Goal: Transaction & Acquisition: Register for event/course

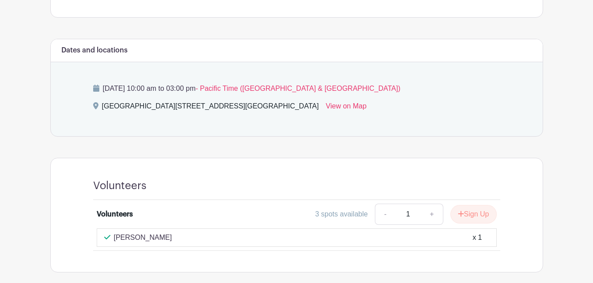
scroll to position [397, 0]
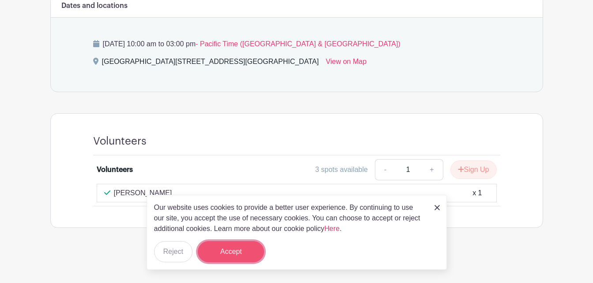
click at [220, 253] on button "Accept" at bounding box center [231, 252] width 66 height 21
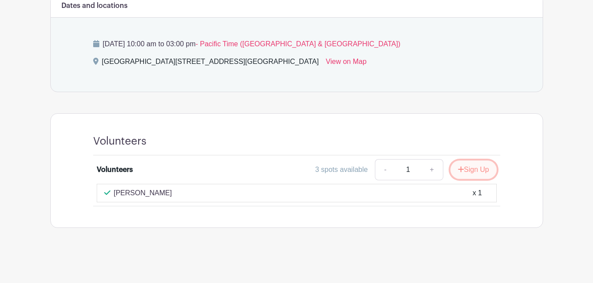
click at [473, 173] on button "Sign Up" at bounding box center [473, 170] width 46 height 19
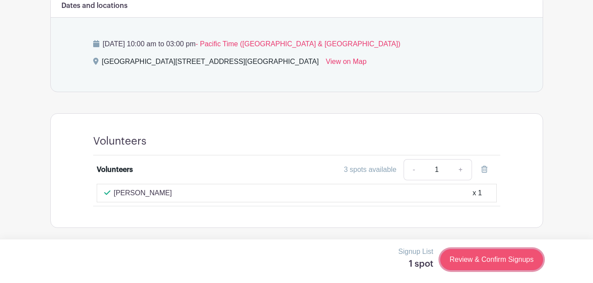
click at [529, 259] on link "Review & Confirm Signups" at bounding box center [491, 259] width 102 height 21
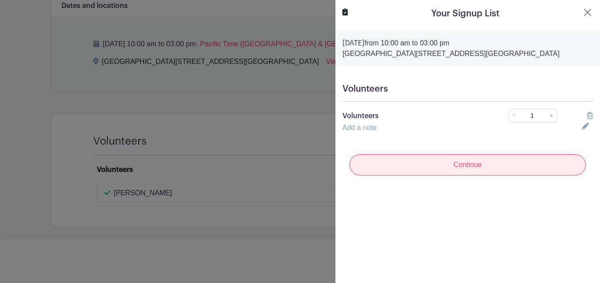
click at [464, 164] on input "Continue" at bounding box center [467, 165] width 236 height 21
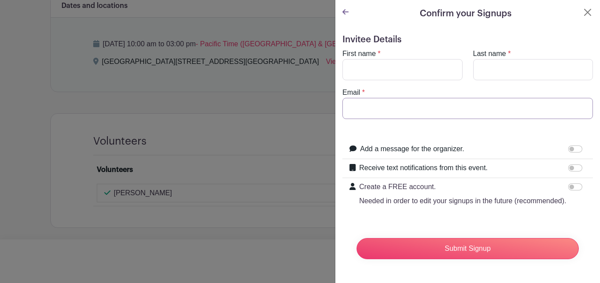
type input "[EMAIL_ADDRESS][DOMAIN_NAME]"
click at [390, 72] on input "First name" at bounding box center [402, 69] width 120 height 21
type input "[PERSON_NAME]"
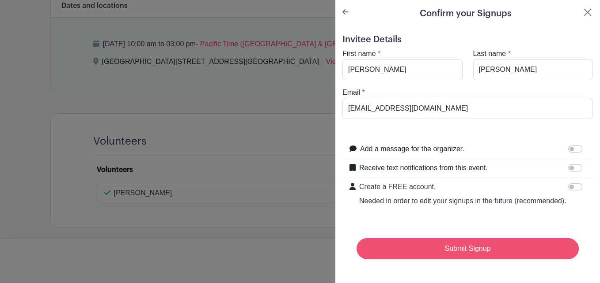
click at [464, 259] on input "Submit Signup" at bounding box center [467, 248] width 222 height 21
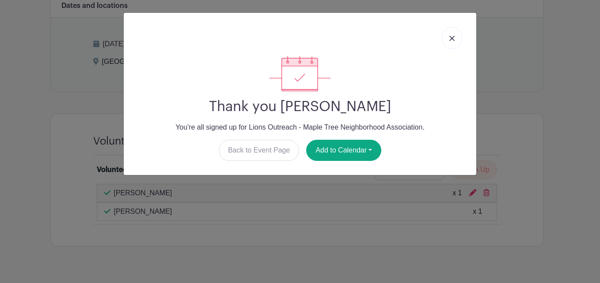
click at [455, 37] on link at bounding box center [452, 38] width 20 height 22
